Goal: Task Accomplishment & Management: Manage account settings

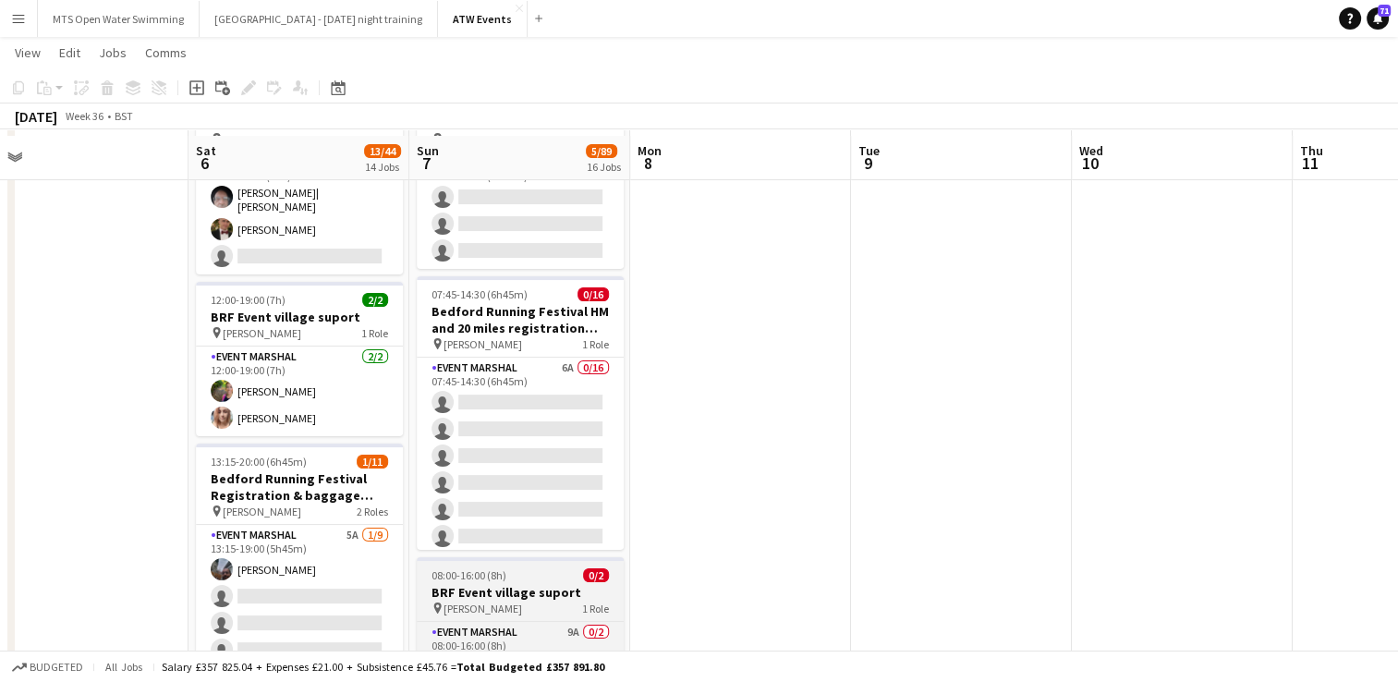
scroll to position [140, 0]
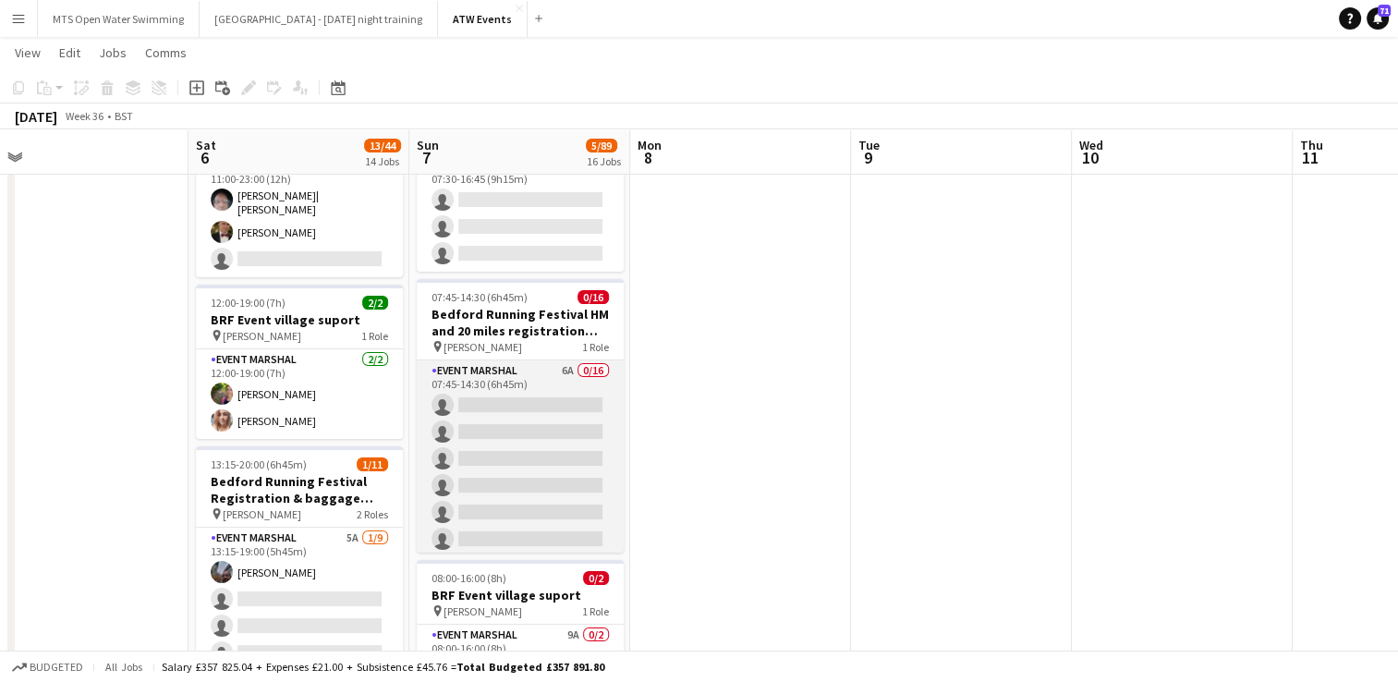
click at [550, 360] on app-card-role "Event Marshal 6A 0/16 07:45-14:30 (6h45m) single-neutral-actions single-neutral…" at bounding box center [520, 592] width 207 height 465
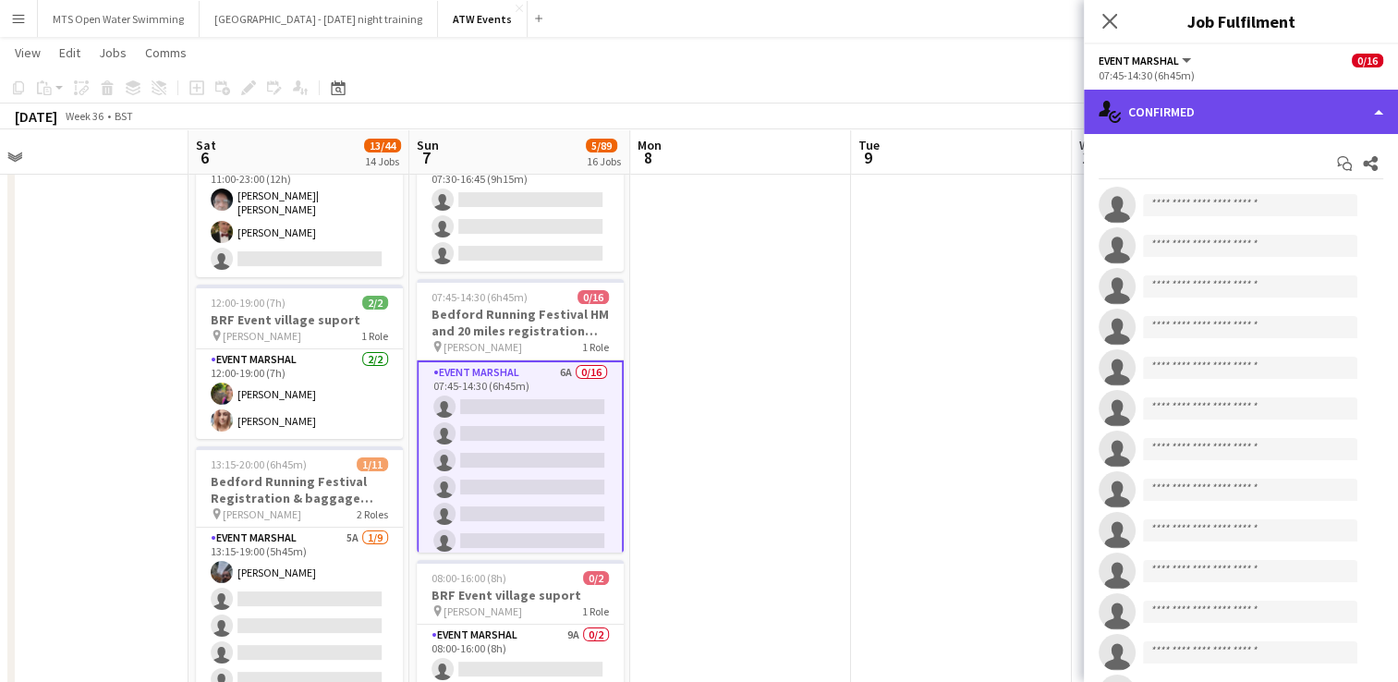
click at [1161, 127] on div "single-neutral-actions-check-2 Confirmed" at bounding box center [1241, 112] width 314 height 44
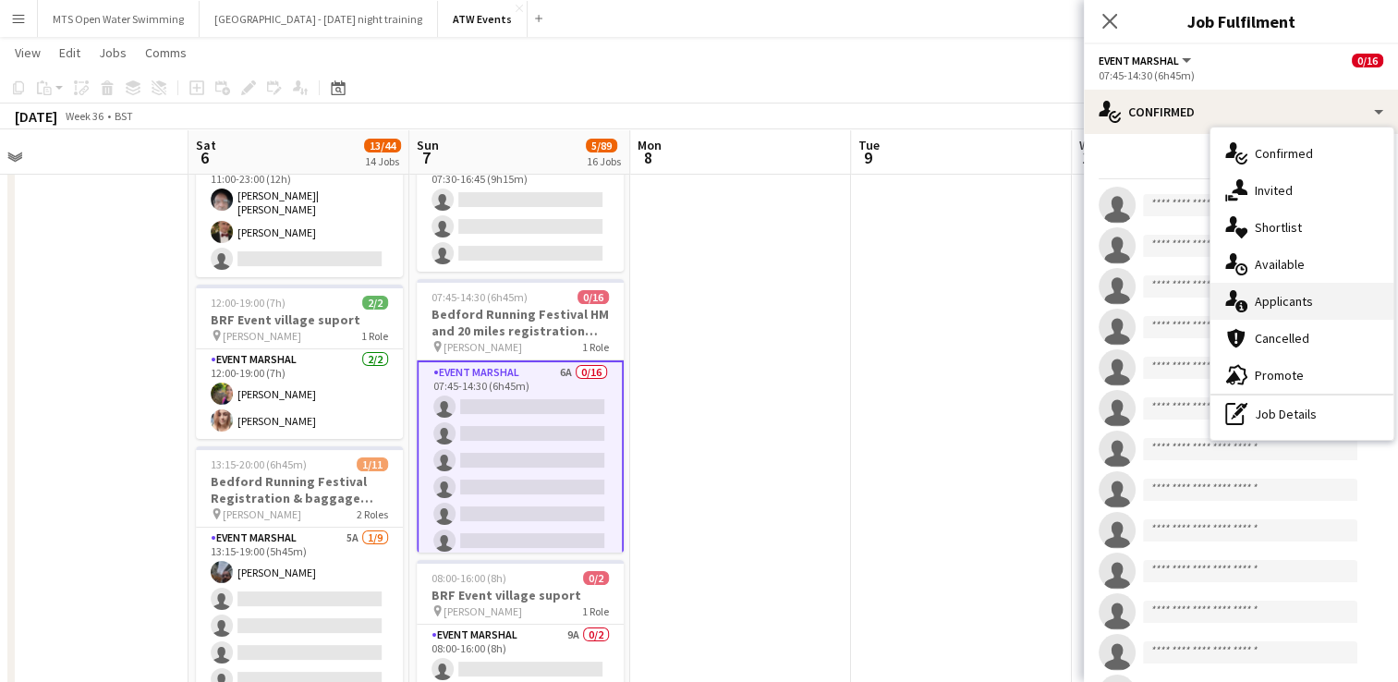
click at [1250, 306] on div "single-neutral-actions-information Applicants" at bounding box center [1301, 301] width 183 height 37
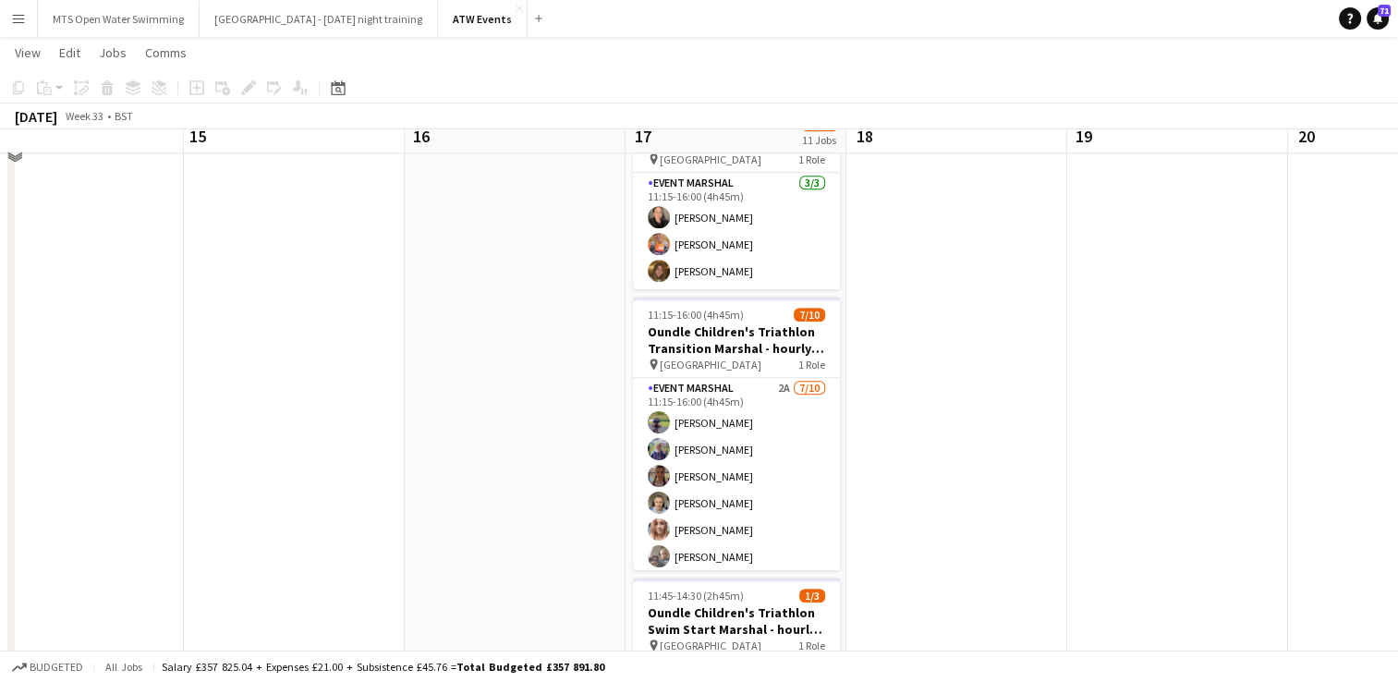
scroll to position [1448, 0]
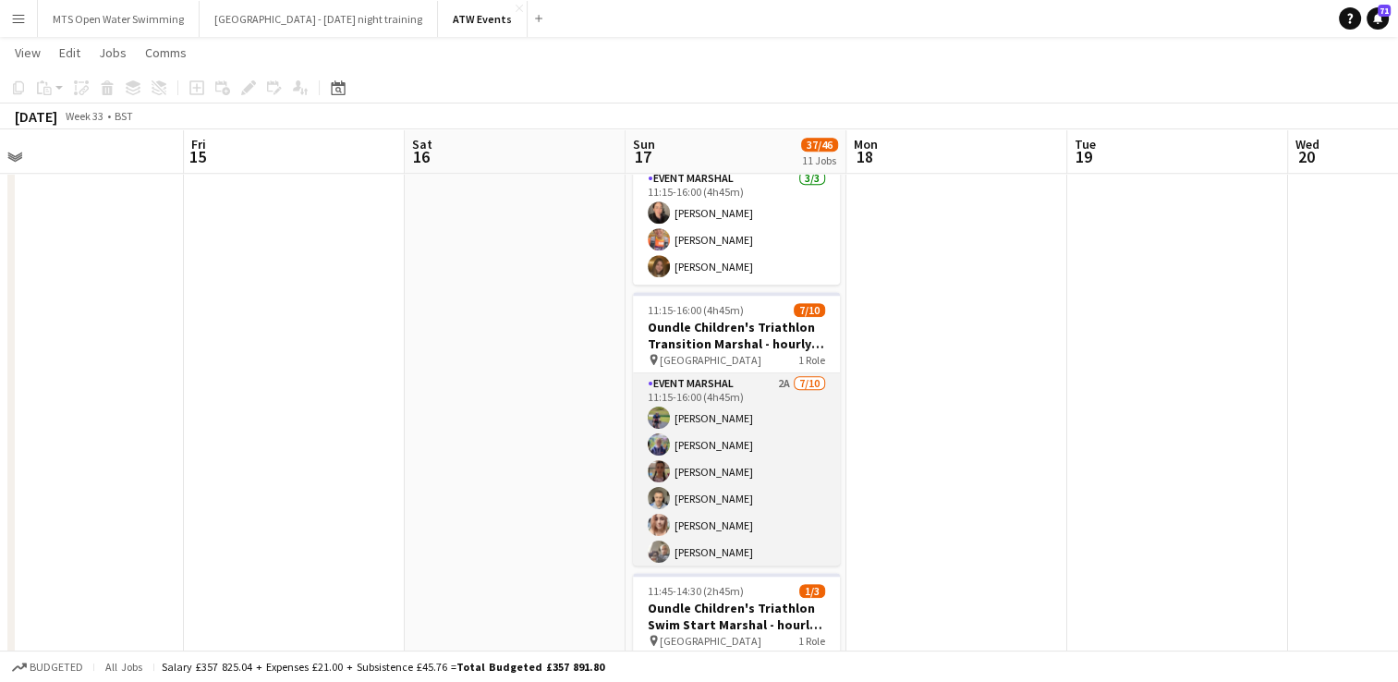
click at [765, 382] on app-card-role "Event Marshal 2A [DATE] 11:15-16:00 (4h45m) [PERSON_NAME] [PERSON_NAME] [PERSON…" at bounding box center [736, 525] width 207 height 304
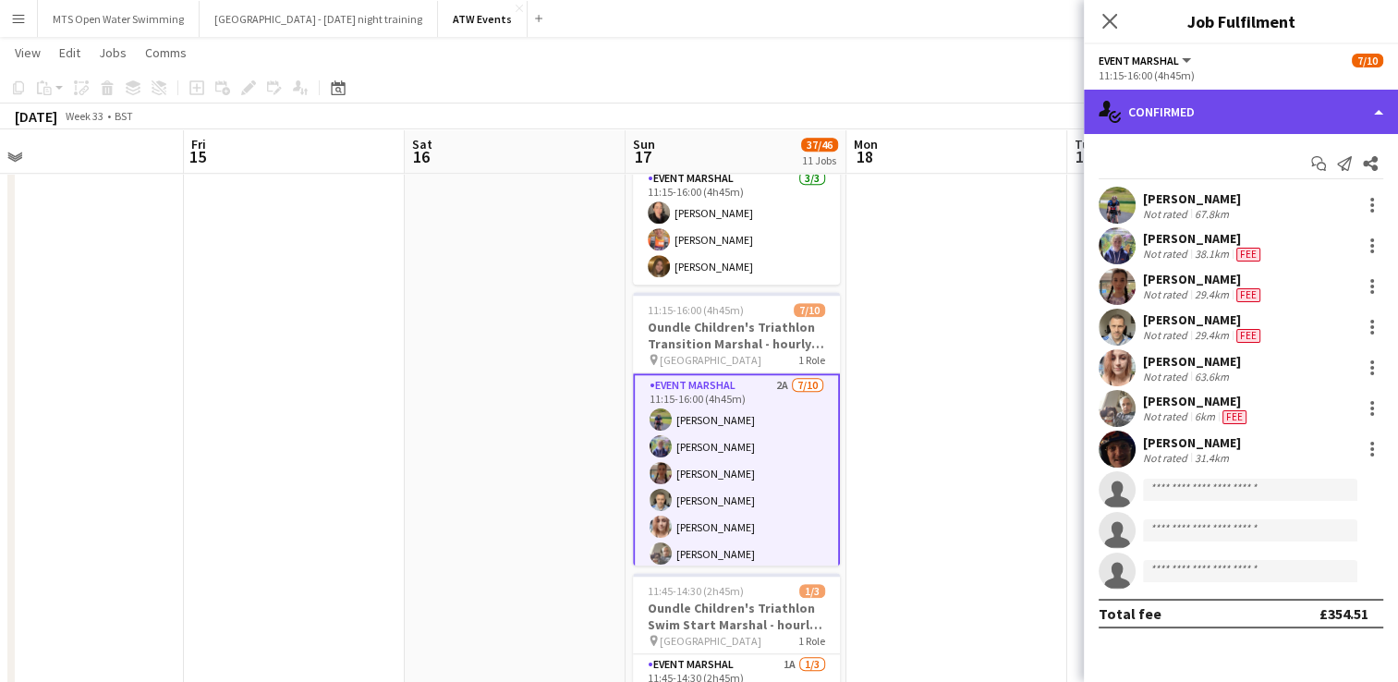
click at [1146, 113] on div "single-neutral-actions-check-2 Confirmed" at bounding box center [1241, 112] width 314 height 44
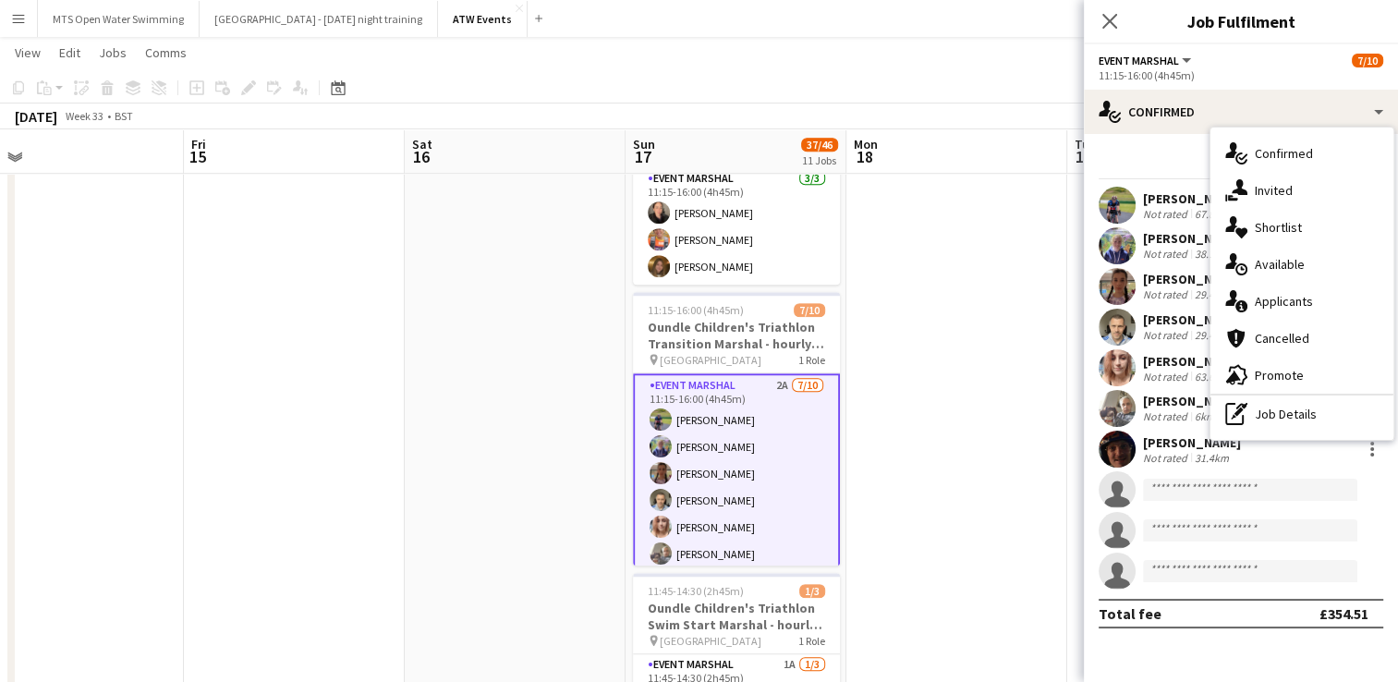
click at [933, 326] on app-date-cell at bounding box center [956, 31] width 221 height 2547
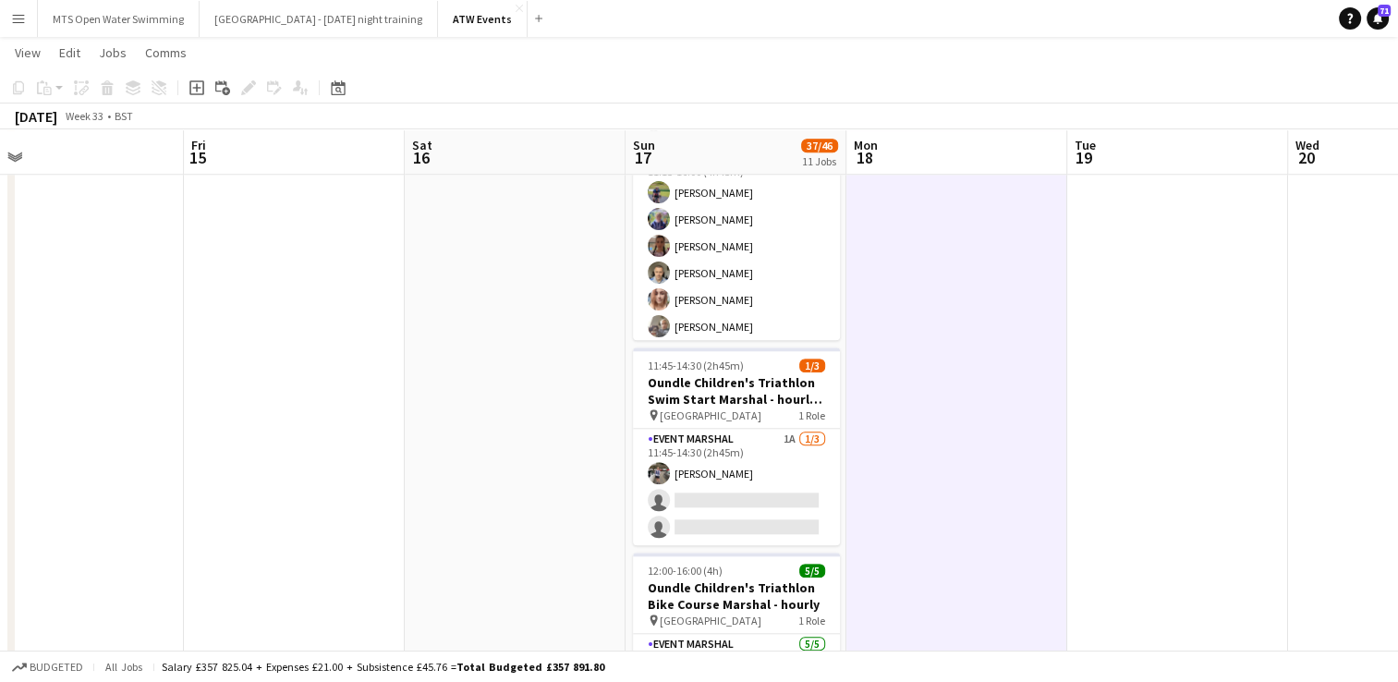
scroll to position [0, 478]
drag, startPoint x: 880, startPoint y: 402, endPoint x: 474, endPoint y: 302, distance: 418.5
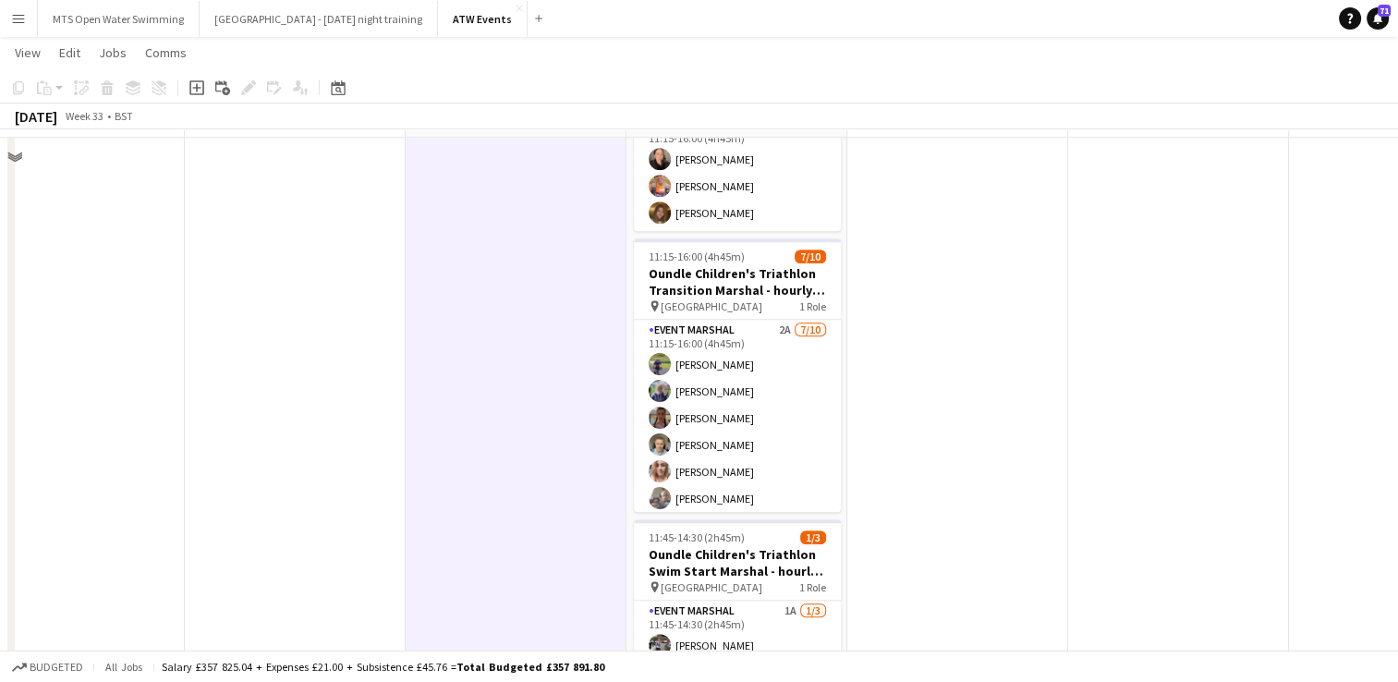
scroll to position [1434, 0]
